Goal: Information Seeking & Learning: Find specific page/section

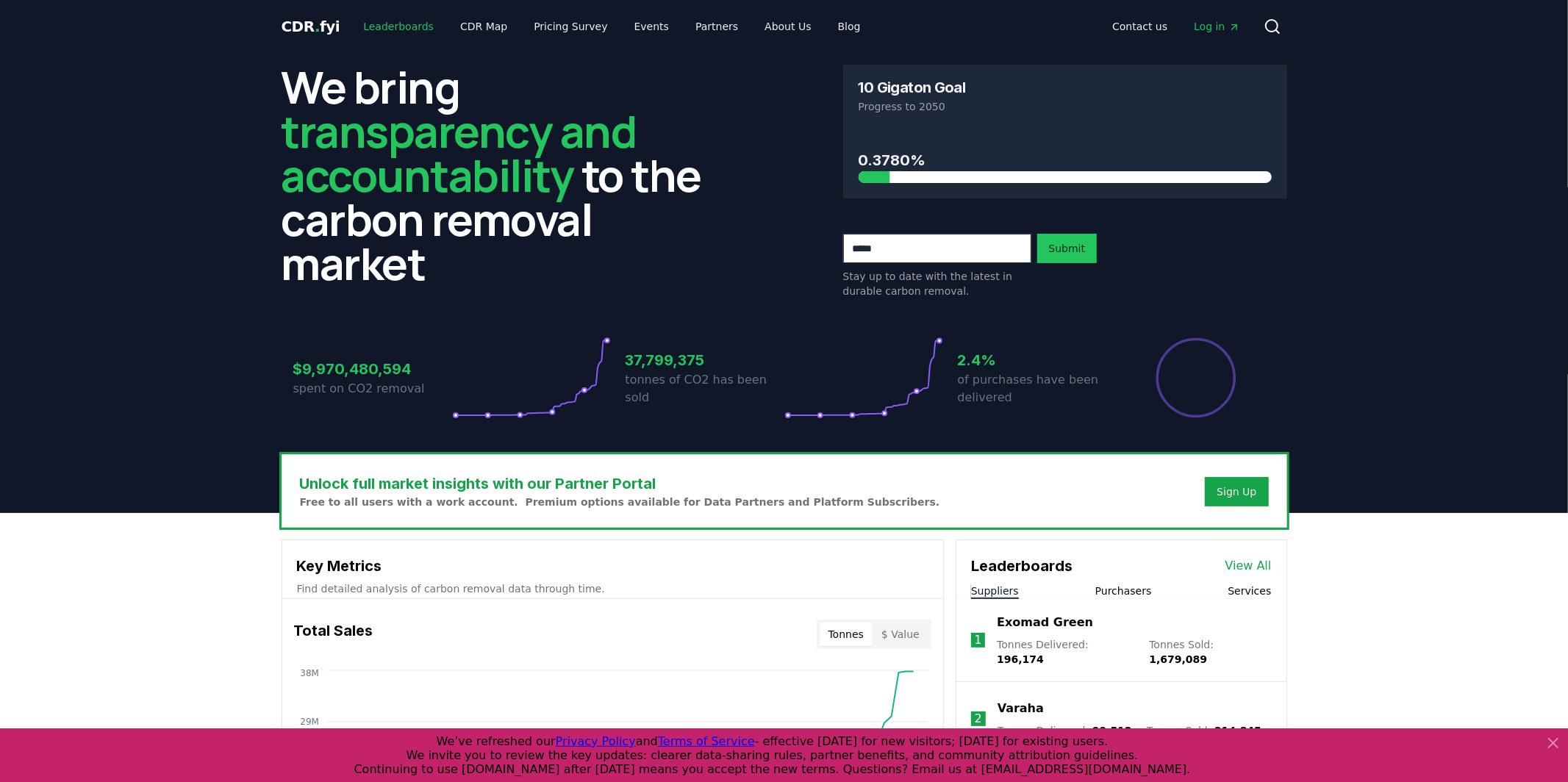
click at [411, 27] on link "Leaderboards" at bounding box center [398, 27] width 94 height 27
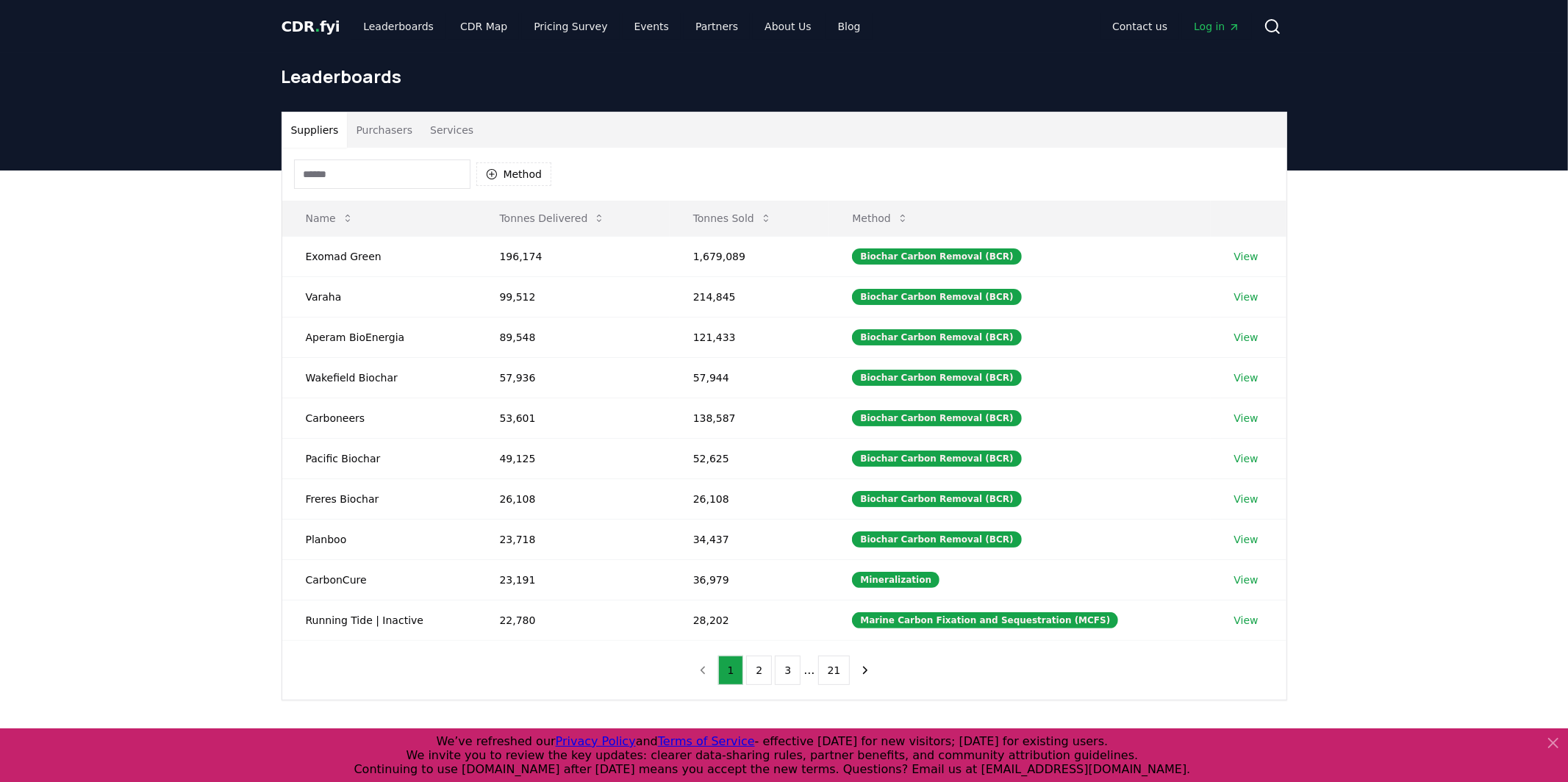
click at [389, 141] on button "Purchasers" at bounding box center [384, 130] width 75 height 36
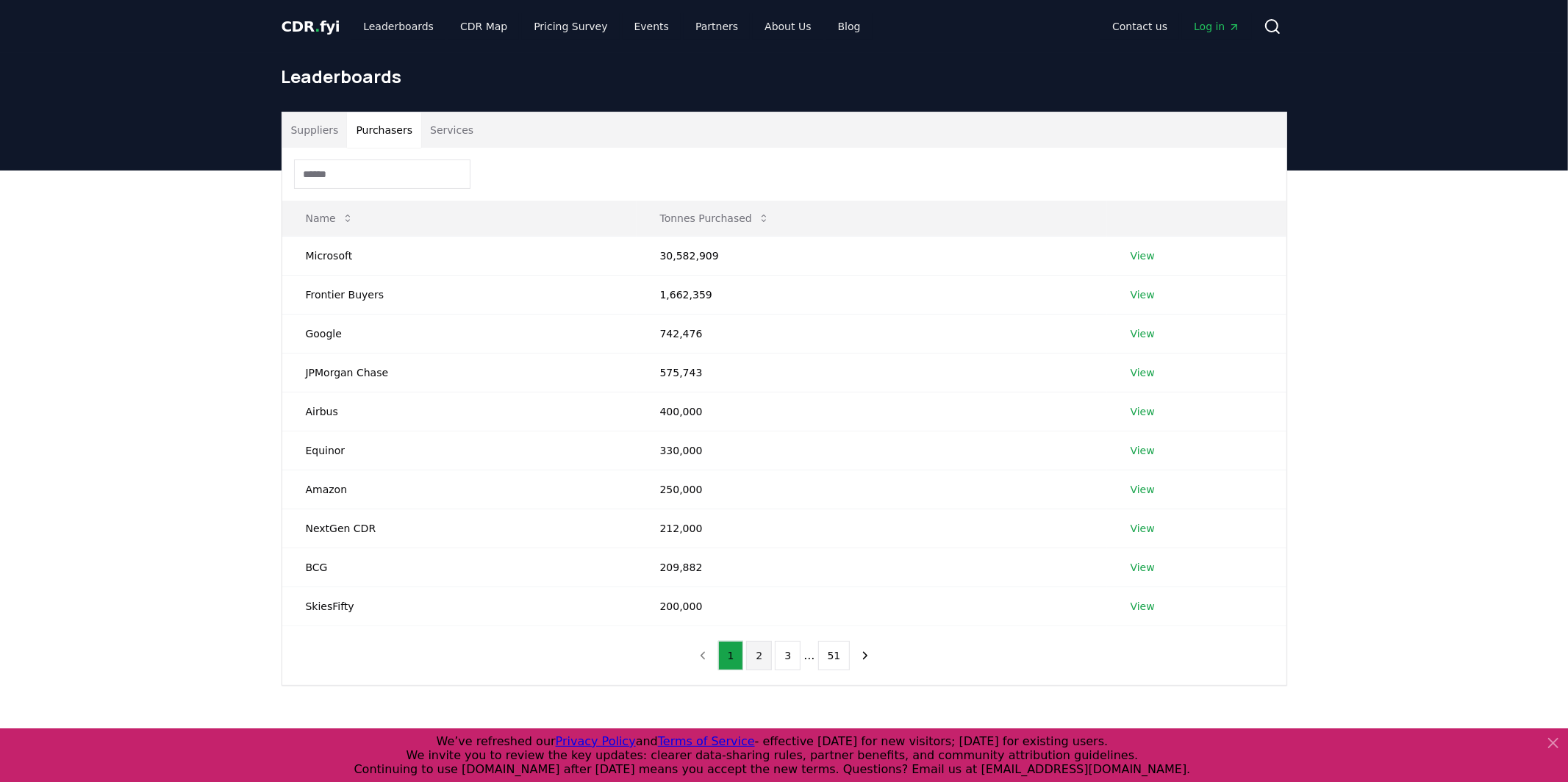
click at [765, 651] on button "2" at bounding box center [759, 656] width 26 height 30
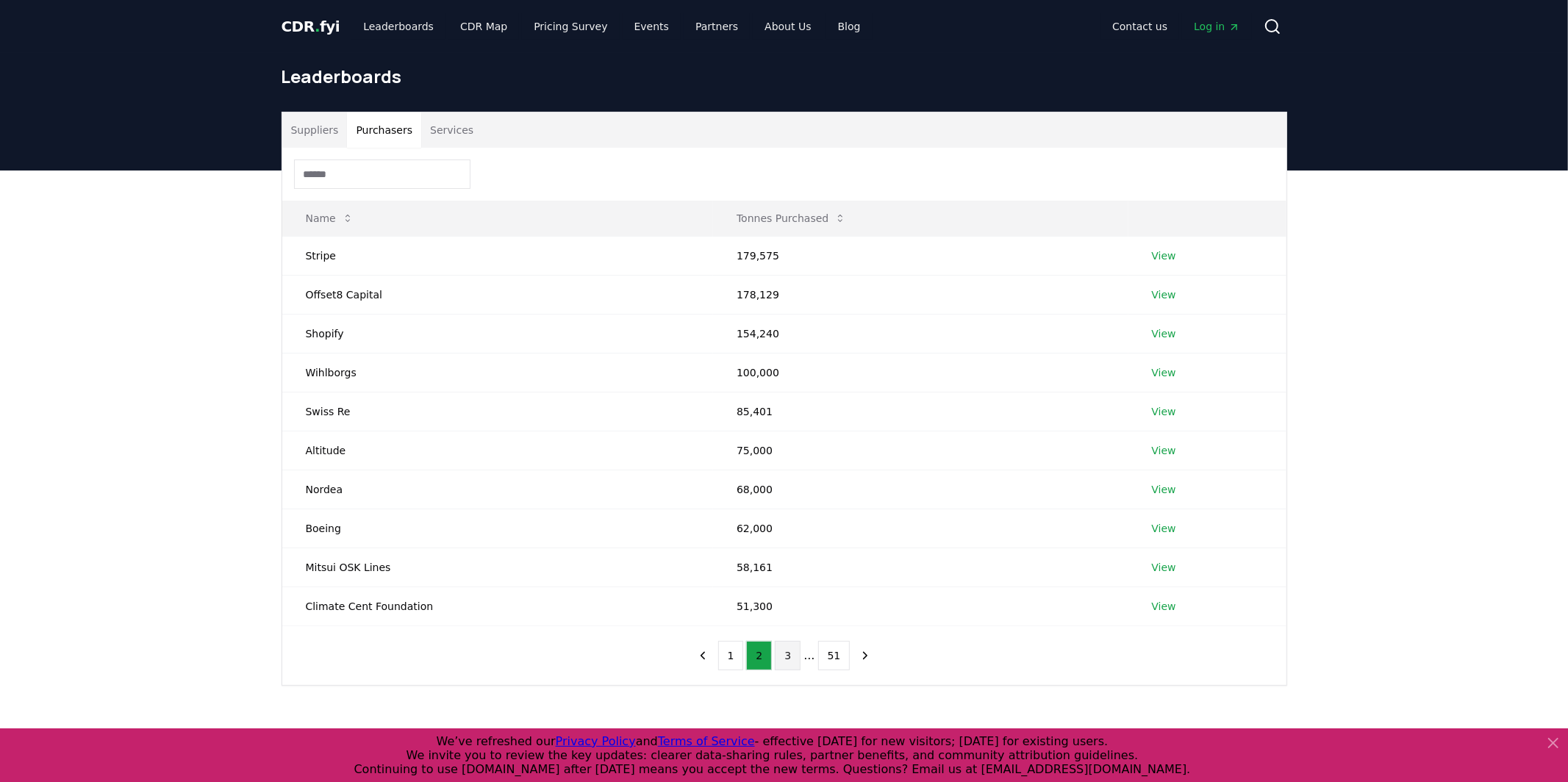
click at [793, 651] on button "3" at bounding box center [788, 656] width 26 height 30
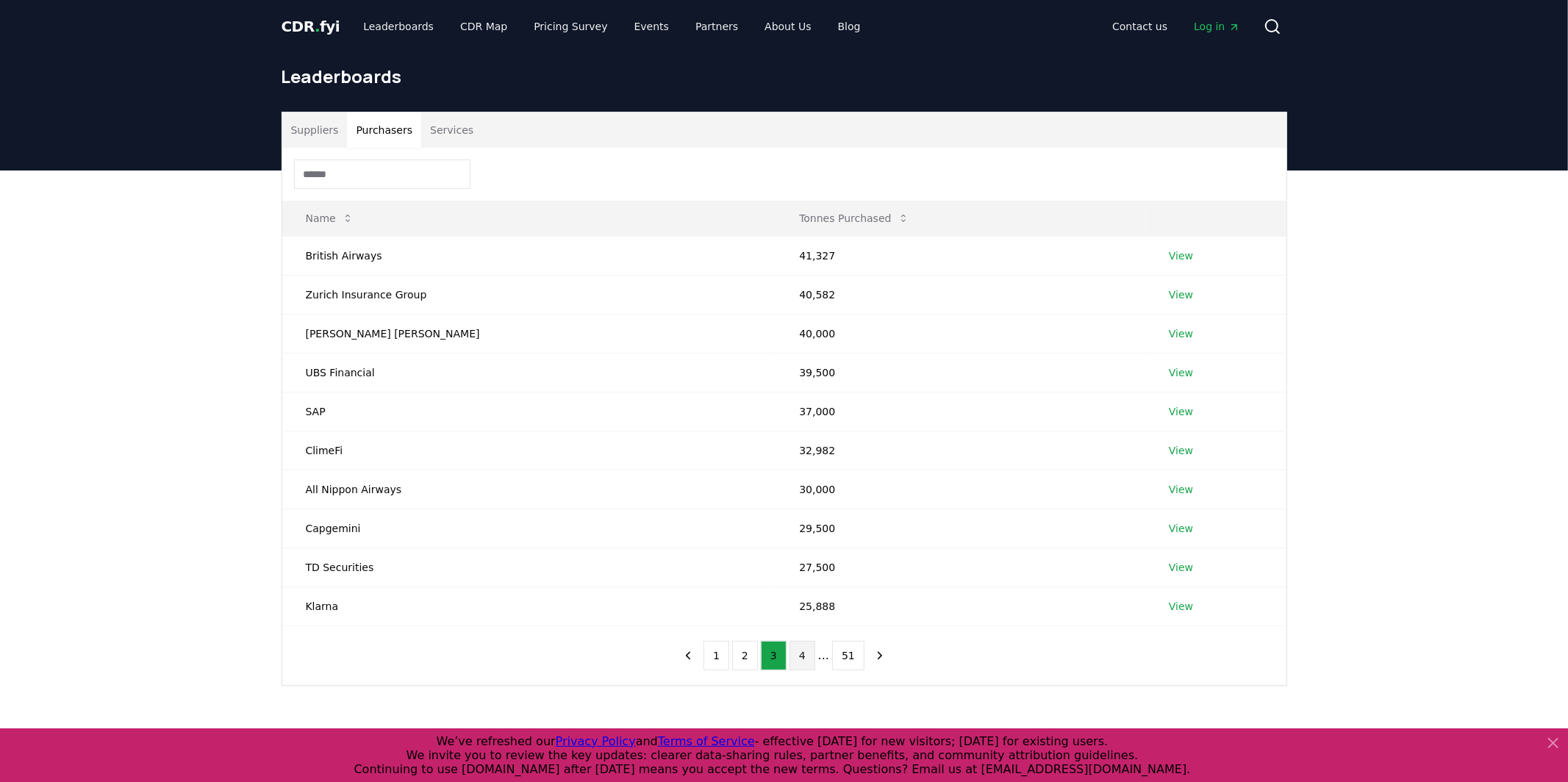
click at [809, 649] on button "4" at bounding box center [802, 656] width 26 height 30
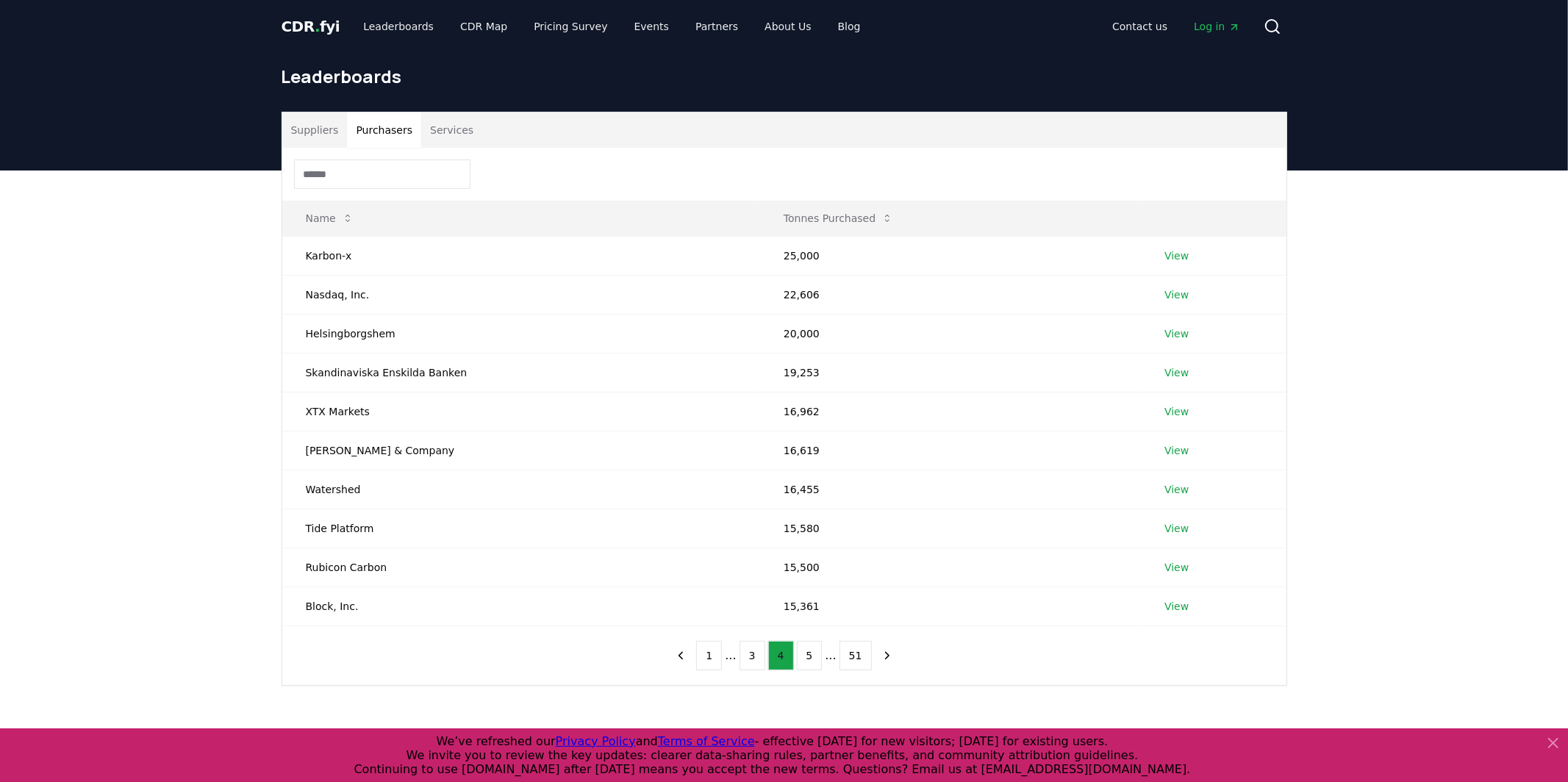
click at [809, 649] on button "5" at bounding box center [809, 656] width 26 height 30
click at [341, 154] on div at bounding box center [784, 174] width 1005 height 53
click at [341, 169] on input at bounding box center [382, 175] width 176 height 30
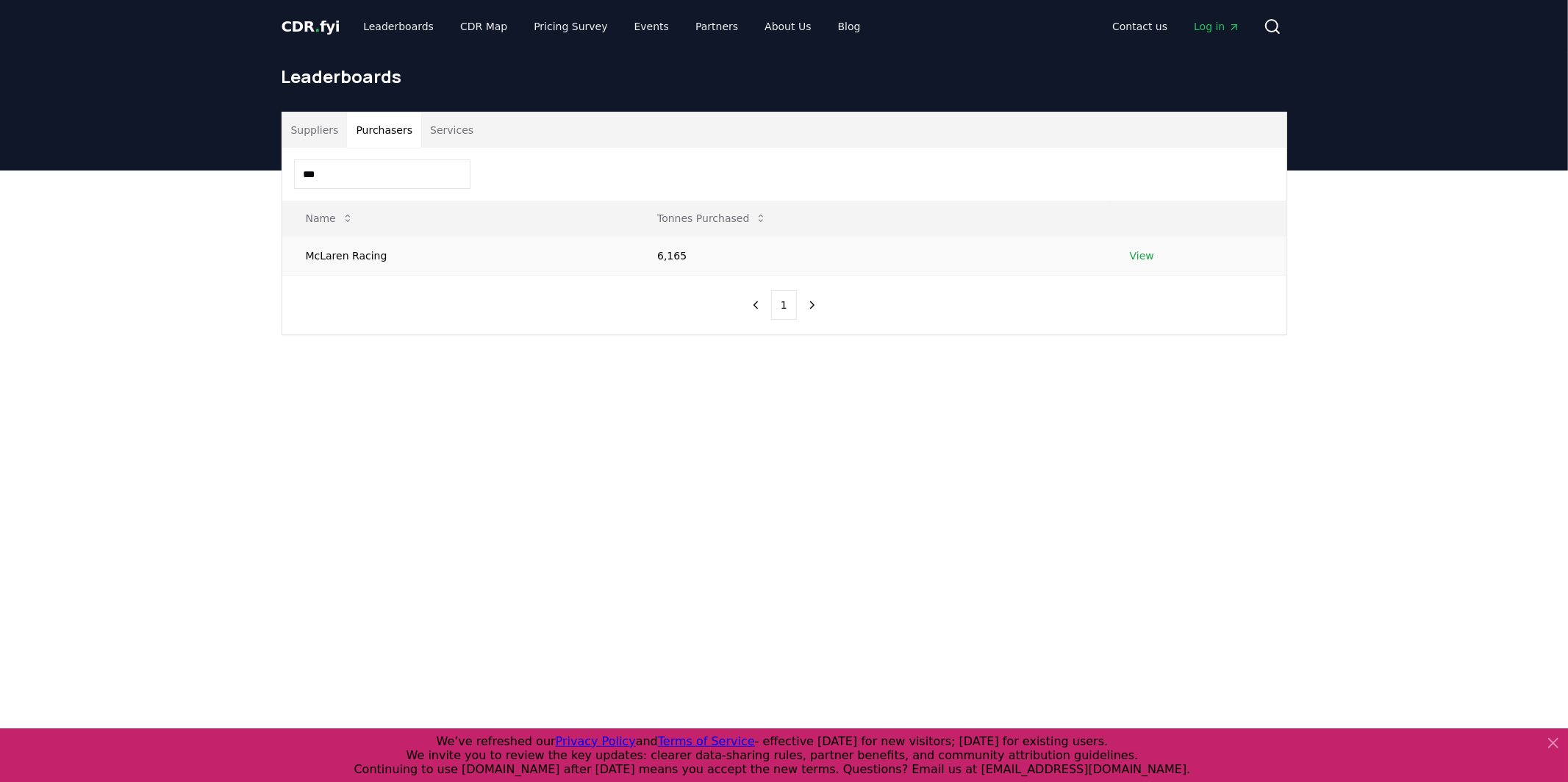
type input "***"
click at [1149, 250] on link "View" at bounding box center [1141, 256] width 24 height 15
